Goal: Task Accomplishment & Management: Use online tool/utility

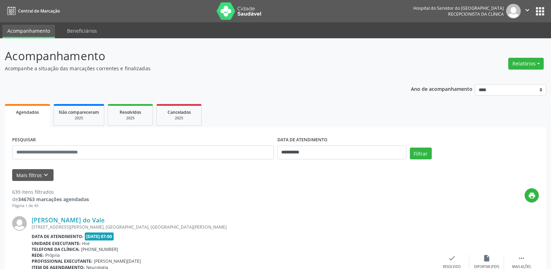
select select "*"
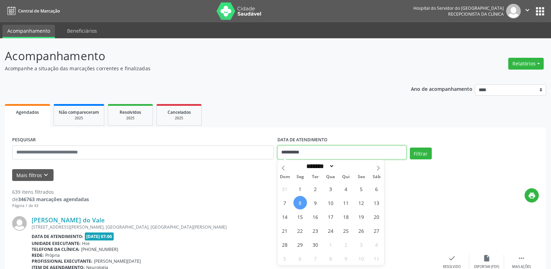
click at [286, 152] on input "**********" at bounding box center [342, 152] width 129 height 14
click at [531, 60] on button "Relatórios" at bounding box center [525, 64] width 35 height 12
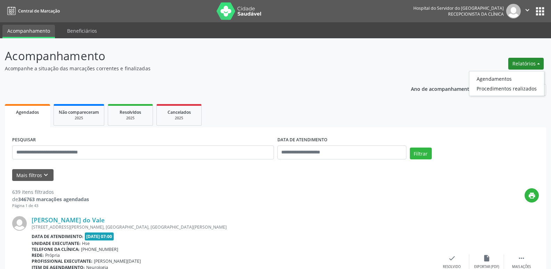
click at [538, 61] on button "Relatórios" at bounding box center [525, 64] width 35 height 12
click at [517, 65] on button "Relatórios" at bounding box center [525, 64] width 35 height 12
click at [491, 79] on link "Agendamentos" at bounding box center [506, 79] width 75 height 10
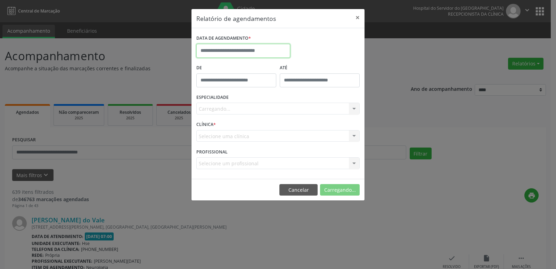
click at [278, 49] on input "text" at bounding box center [243, 51] width 94 height 14
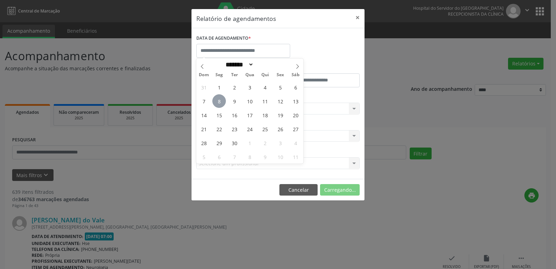
click at [218, 97] on span "8" at bounding box center [219, 101] width 14 height 14
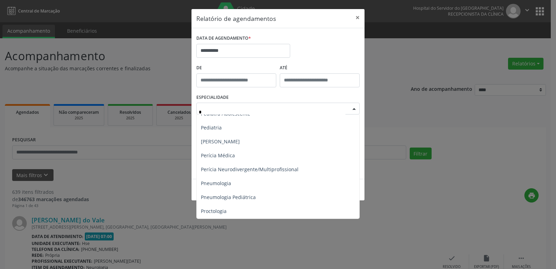
scroll to position [417, 0]
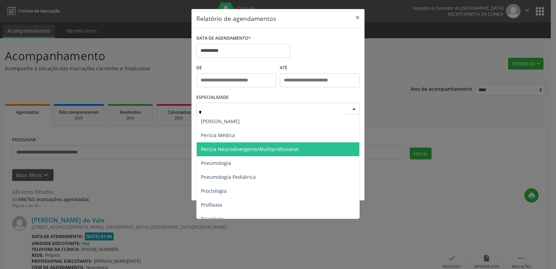
click at [253, 150] on span "Perícia Neurodivergente/Multiprofissional" at bounding box center [250, 149] width 98 height 7
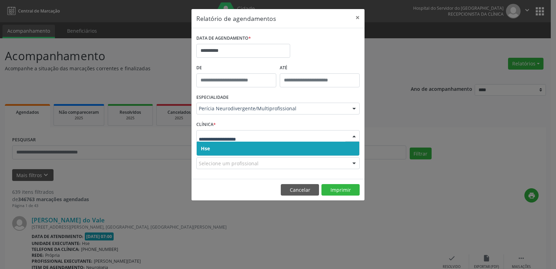
click at [209, 147] on span "Hse" at bounding box center [205, 148] width 9 height 7
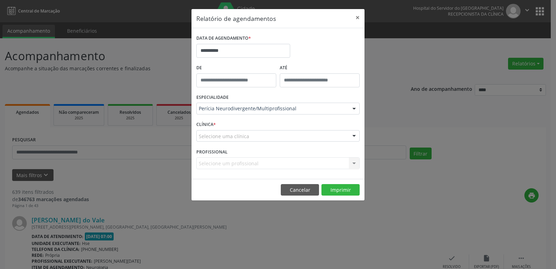
click at [207, 130] on div "Selecione uma clínica" at bounding box center [277, 136] width 163 height 12
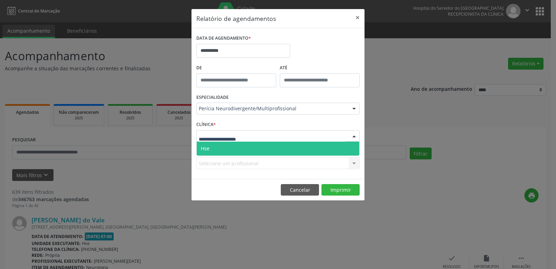
click at [209, 143] on span "Hse" at bounding box center [278, 149] width 163 height 14
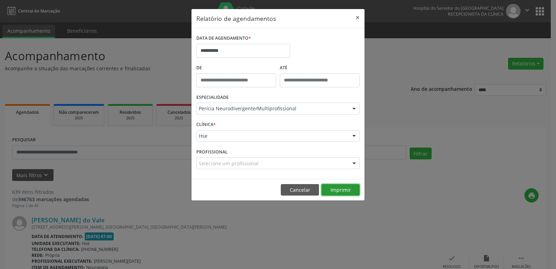
click at [341, 190] on button "Imprimir" at bounding box center [341, 190] width 38 height 12
click at [223, 104] on div "Perícia Neurodivergente/Multiprofissional" at bounding box center [277, 109] width 163 height 12
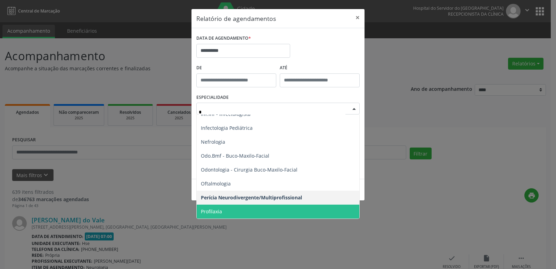
type input "**"
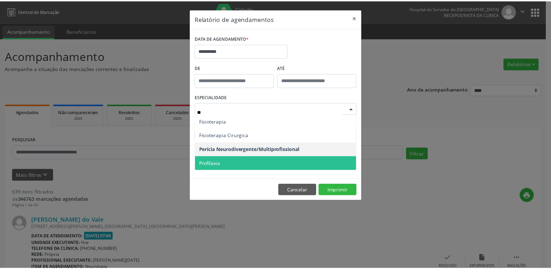
scroll to position [0, 0]
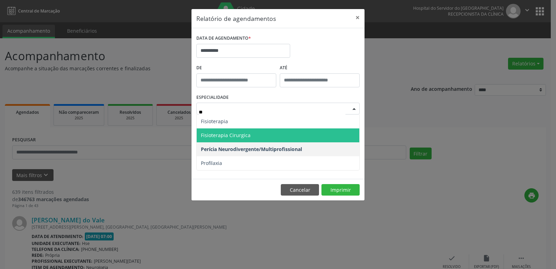
click at [208, 121] on span "Fisioterapia" at bounding box center [214, 121] width 27 height 7
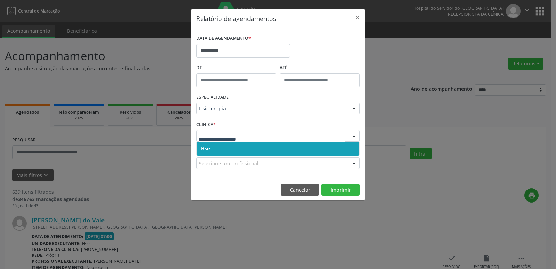
click at [208, 149] on span "Hse" at bounding box center [205, 148] width 9 height 7
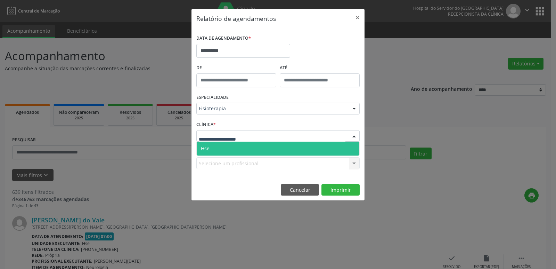
click at [215, 145] on span "Hse" at bounding box center [278, 149] width 163 height 14
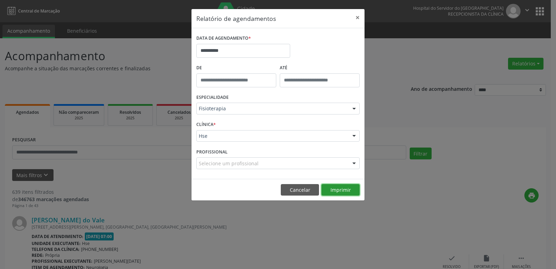
click at [346, 188] on button "Imprimir" at bounding box center [341, 190] width 38 height 12
click at [356, 18] on button "×" at bounding box center [358, 17] width 14 height 17
